Goal: Task Accomplishment & Management: Use online tool/utility

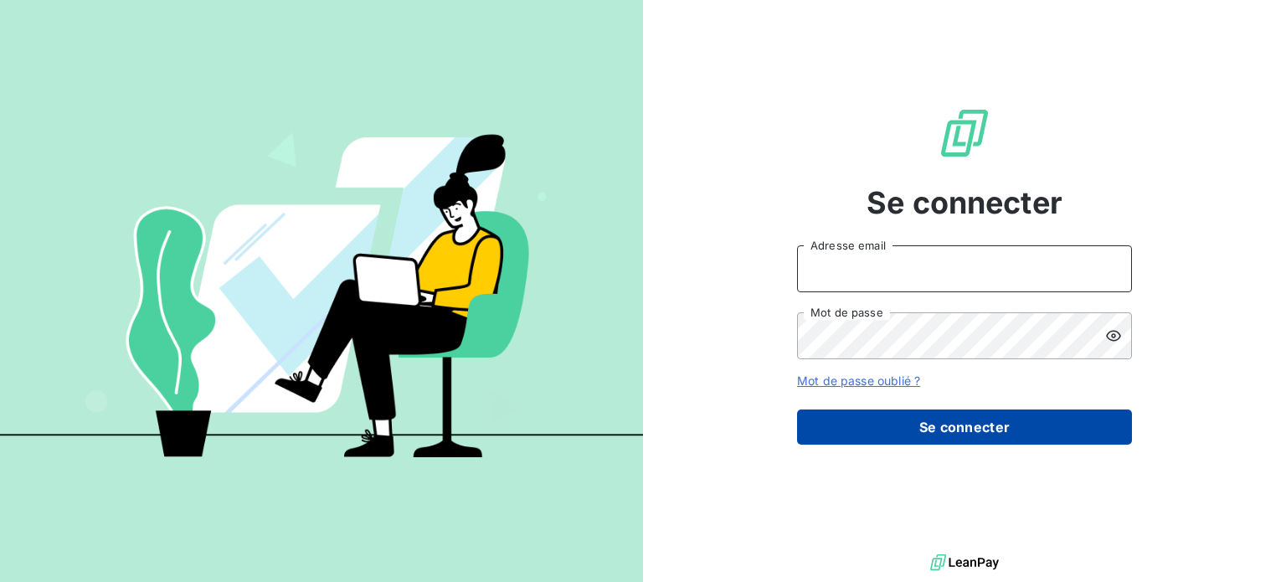
type input "[PERSON_NAME][EMAIL_ADDRESS][DOMAIN_NAME]"
click at [908, 428] on button "Se connecter" at bounding box center [964, 426] width 335 height 35
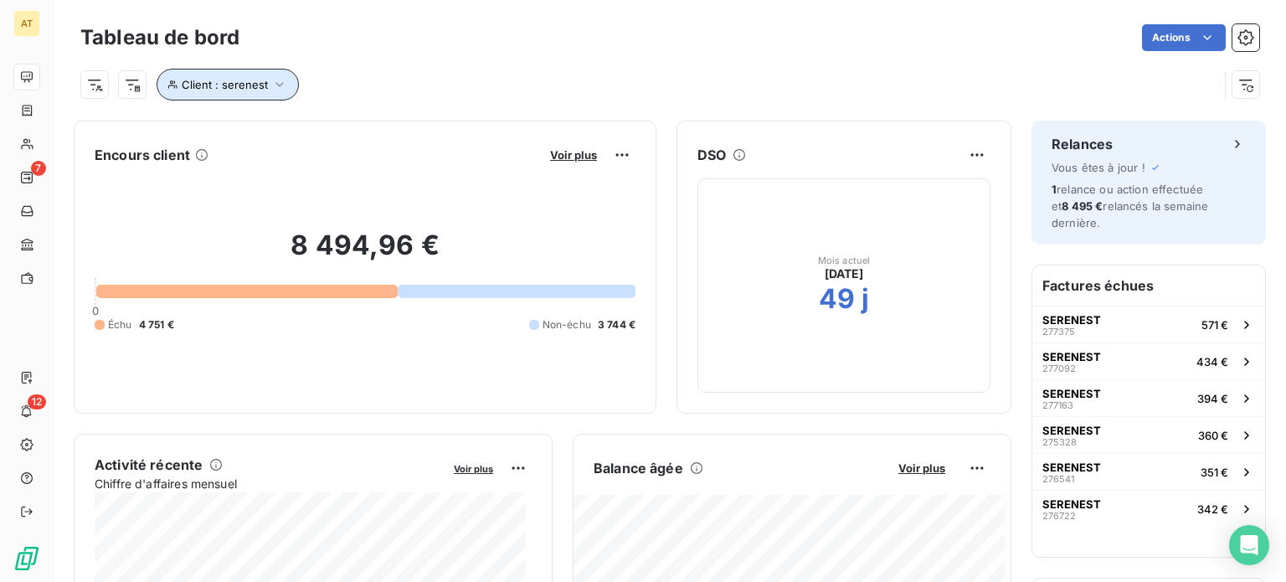
click at [229, 71] on button "Client : serenest" at bounding box center [228, 85] width 142 height 32
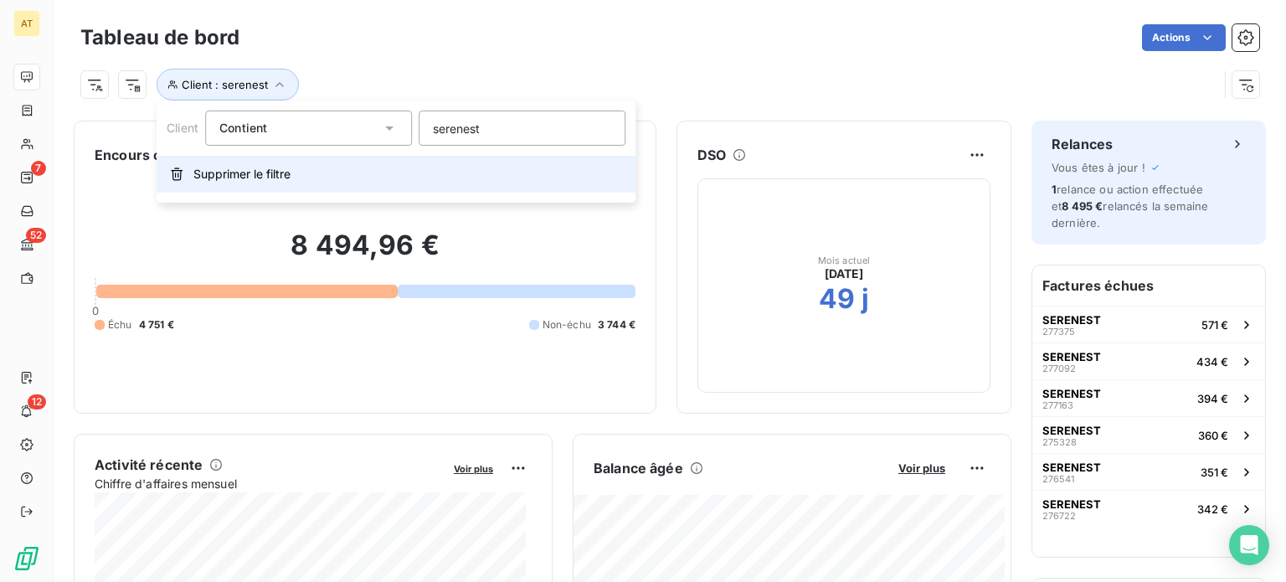
click at [250, 188] on button "Supprimer le filtre" at bounding box center [396, 174] width 479 height 37
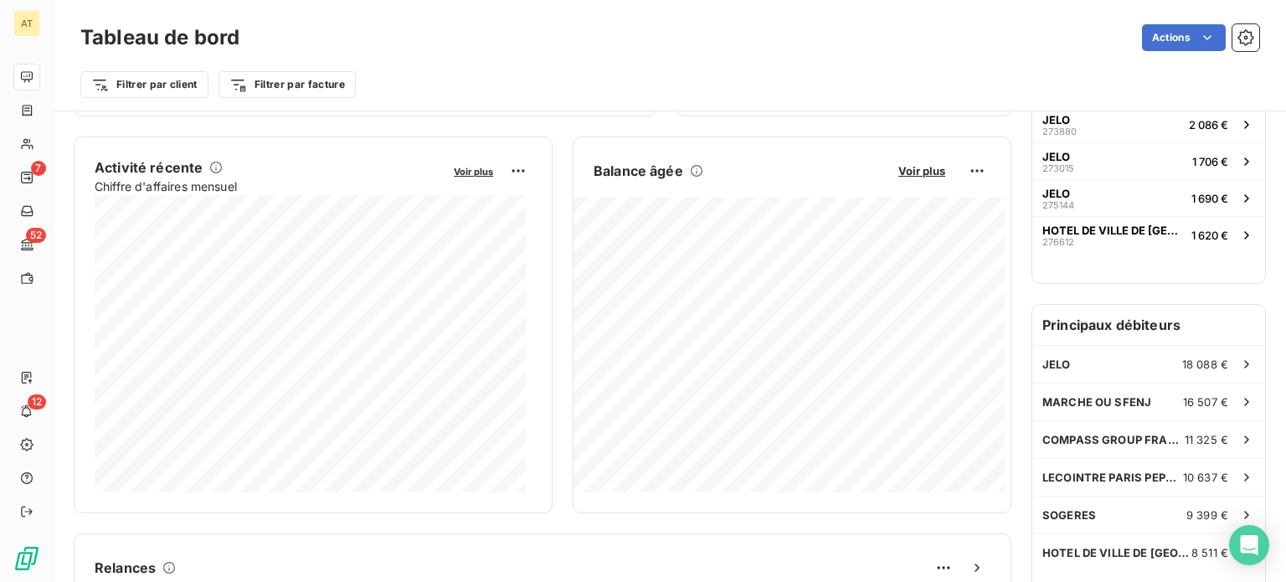
scroll to position [298, 0]
click at [908, 164] on span "Voir plus" at bounding box center [921, 170] width 47 height 13
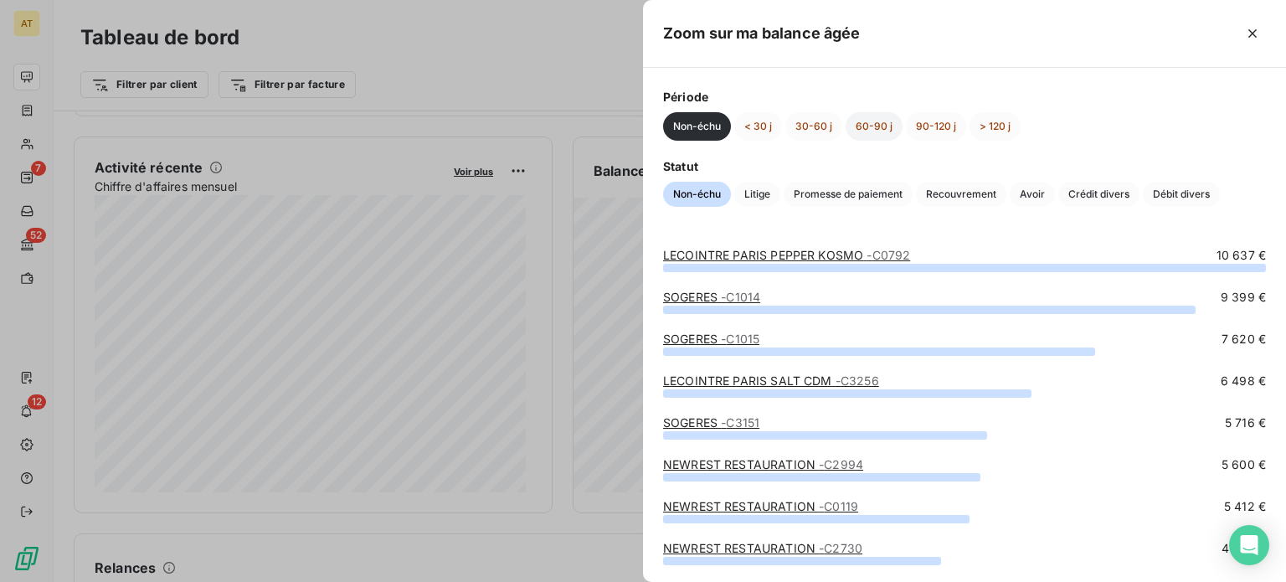
click at [886, 122] on button "60-90 j" at bounding box center [874, 126] width 57 height 28
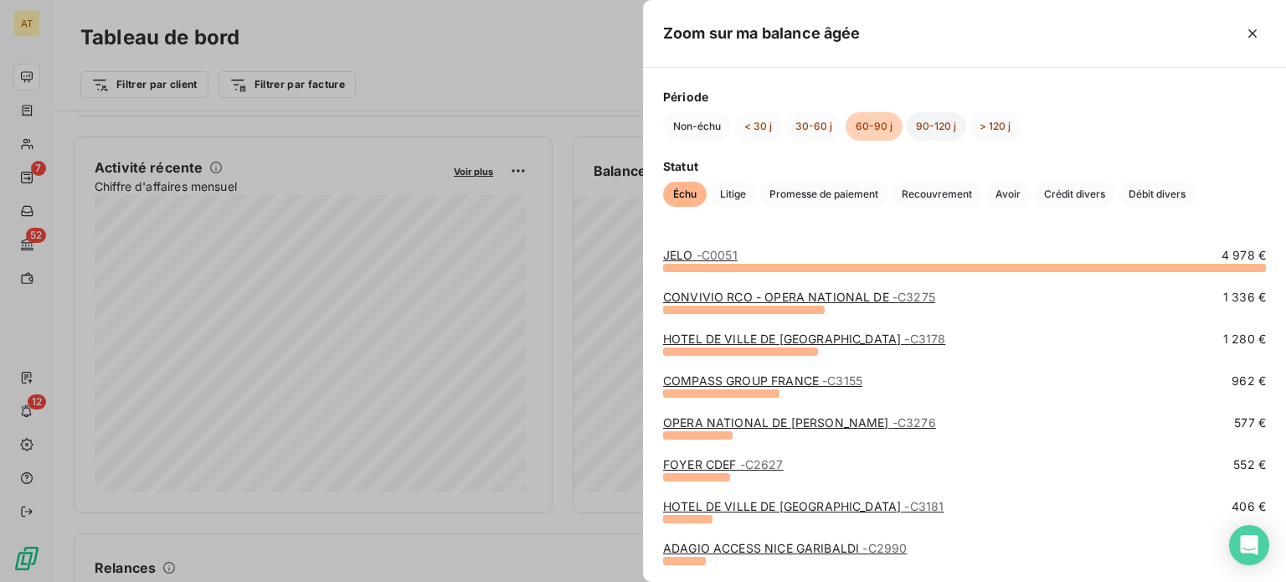
click at [915, 130] on button "90-120 j" at bounding box center [936, 126] width 60 height 28
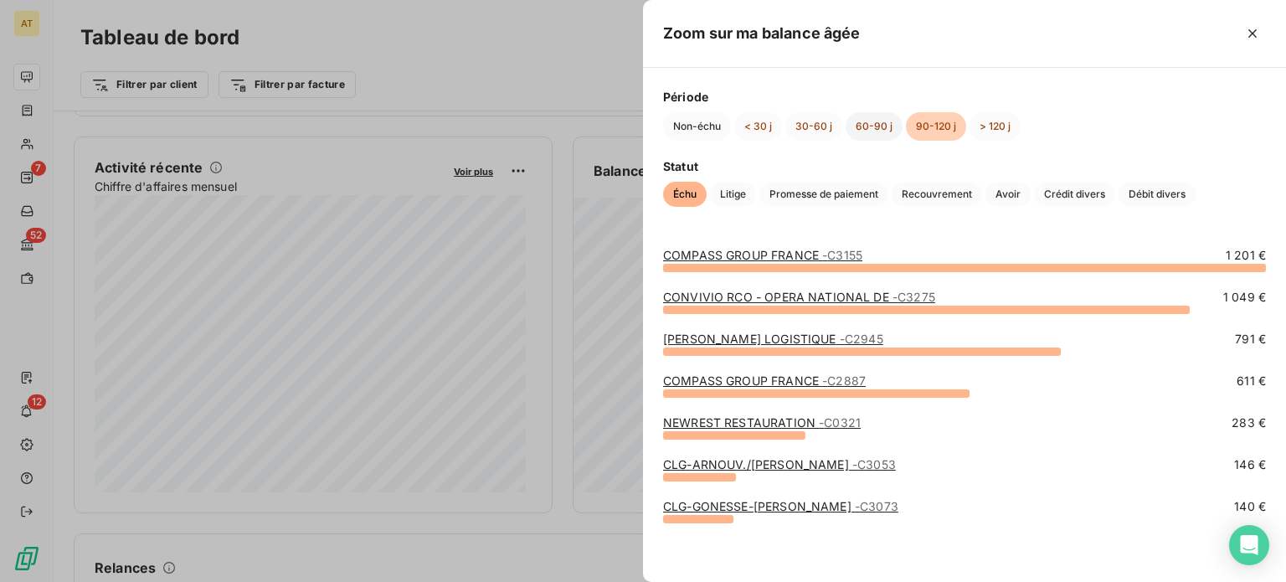
click at [863, 130] on button "60-90 j" at bounding box center [874, 126] width 57 height 28
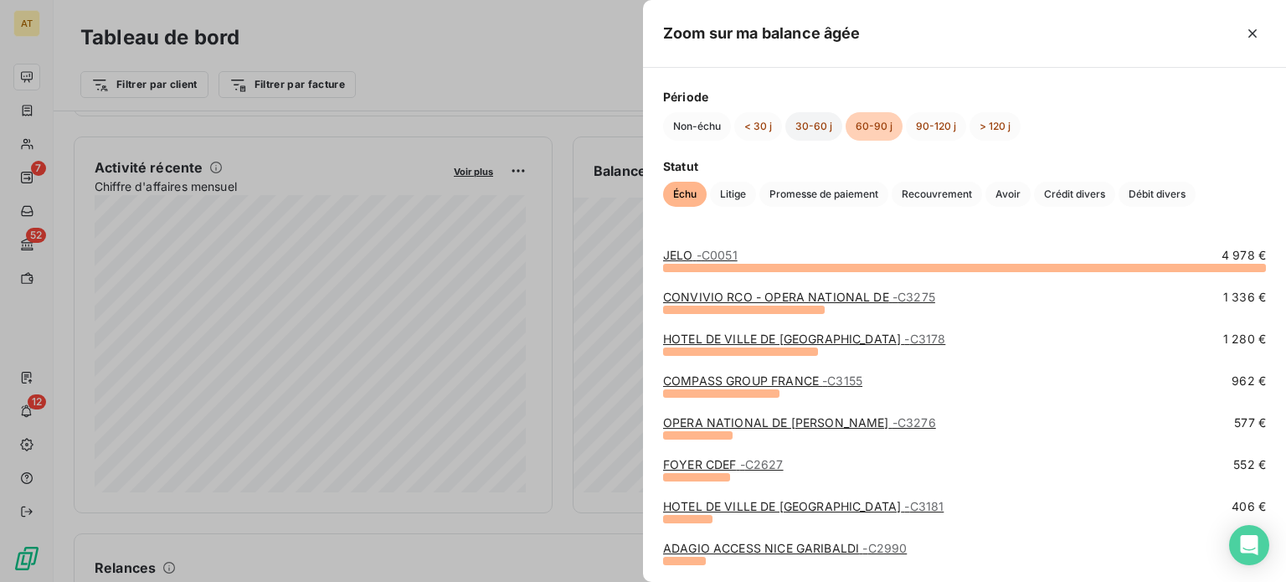
click at [804, 139] on button "30-60 j" at bounding box center [813, 126] width 57 height 28
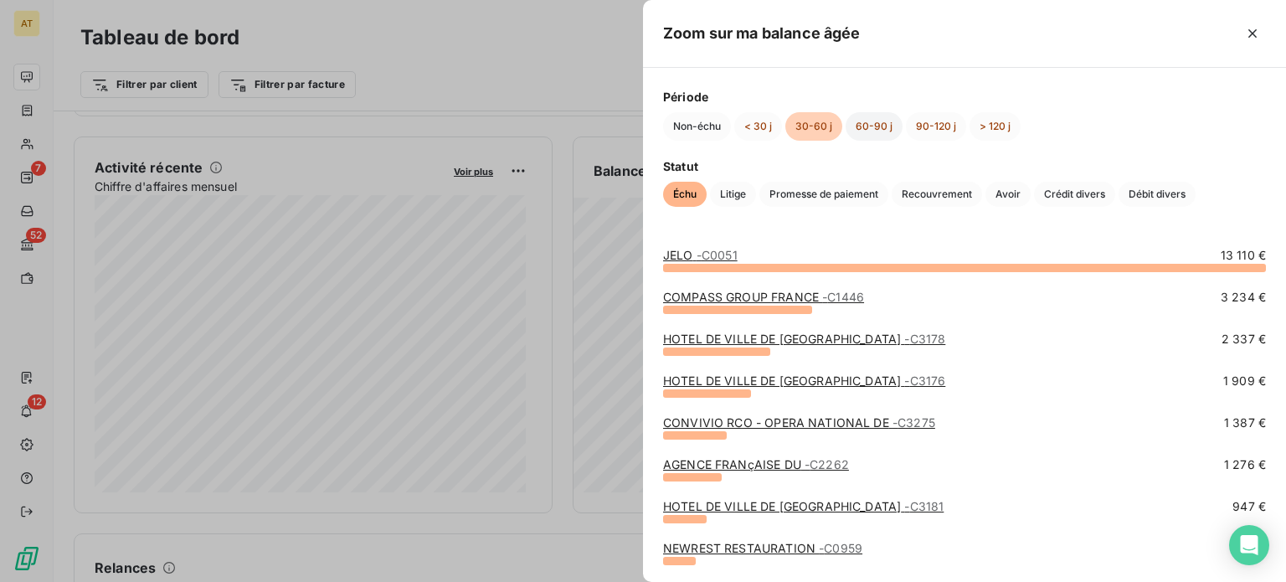
click at [870, 133] on button "60-90 j" at bounding box center [874, 126] width 57 height 28
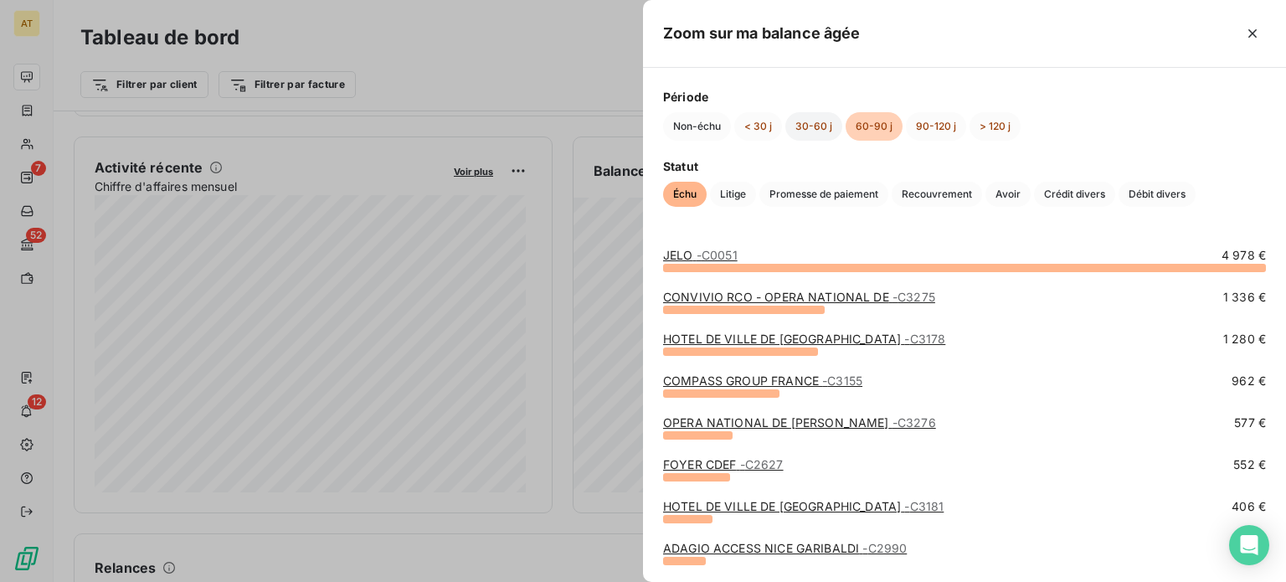
click at [825, 134] on button "30-60 j" at bounding box center [813, 126] width 57 height 28
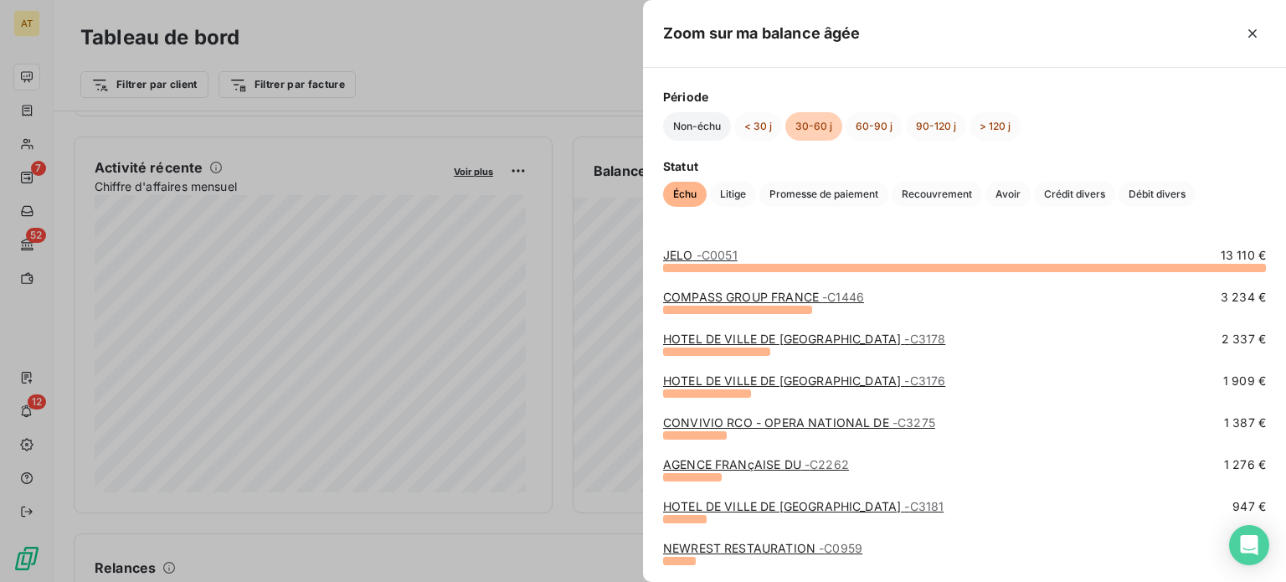
click at [695, 133] on button "Non-échu" at bounding box center [697, 126] width 68 height 28
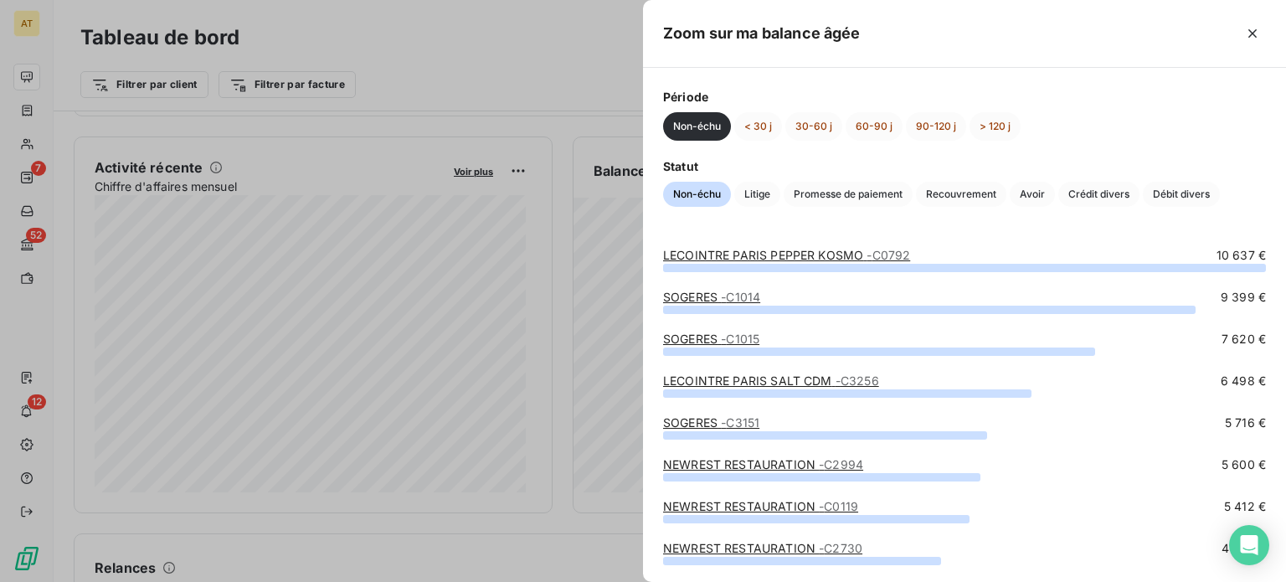
click at [1283, 18] on div "Zoom sur ma balance âgée" at bounding box center [964, 34] width 643 height 68
click at [1261, 30] on button "button" at bounding box center [1252, 33] width 27 height 27
